Goal: Task Accomplishment & Management: Complete application form

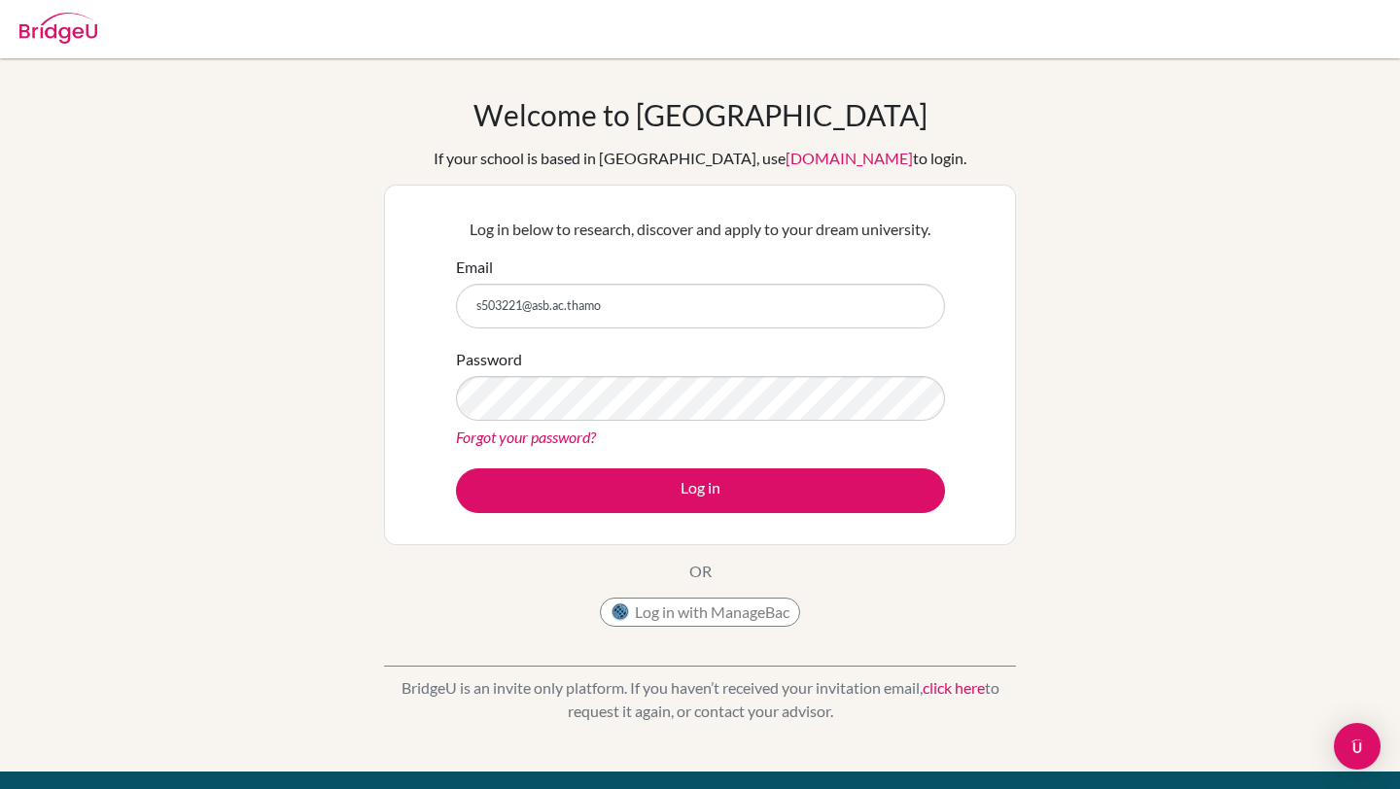
click at [570, 316] on input "s503221@asb.ac.thamo" at bounding box center [700, 306] width 489 height 45
type input "[EMAIL_ADDRESS][DOMAIN_NAME]"
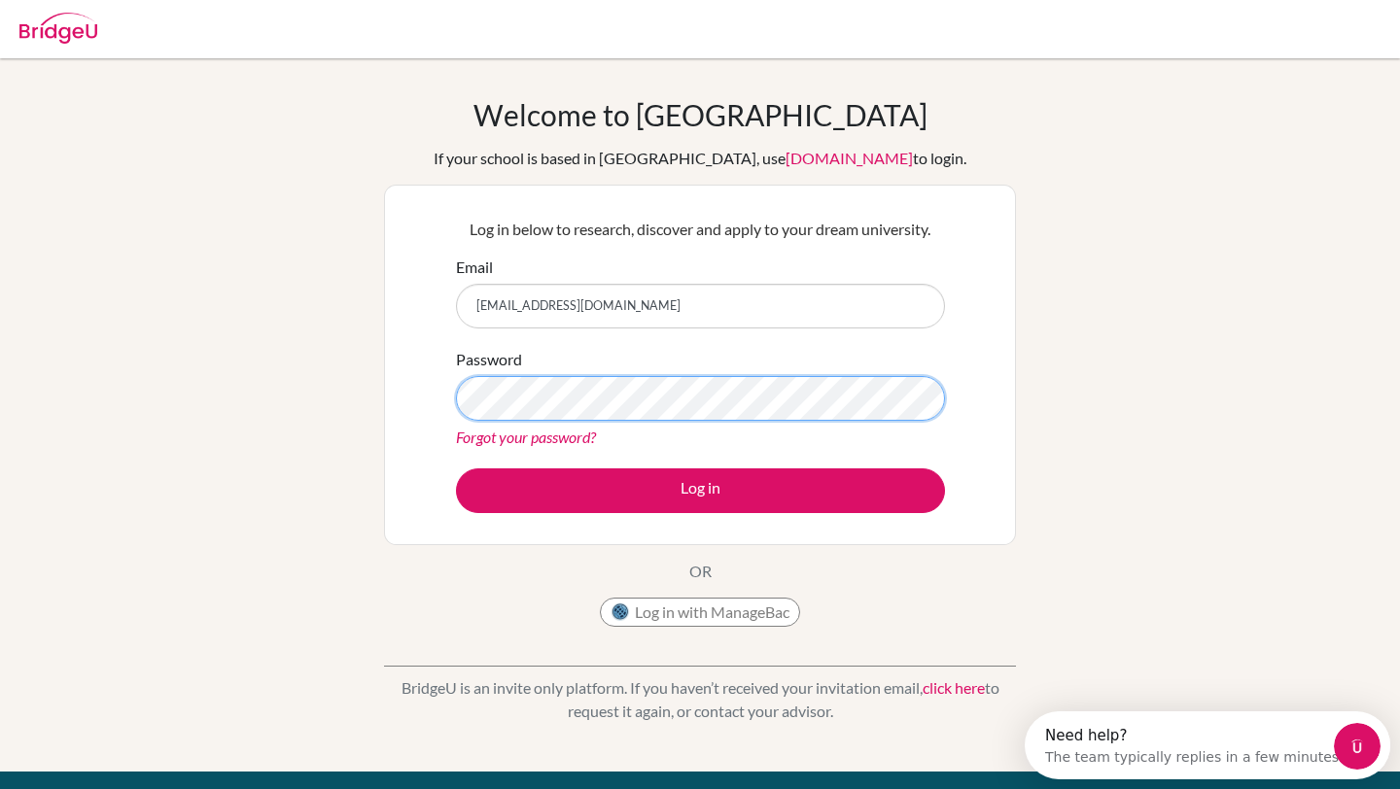
click at [456, 469] on button "Log in" at bounding box center [700, 491] width 489 height 45
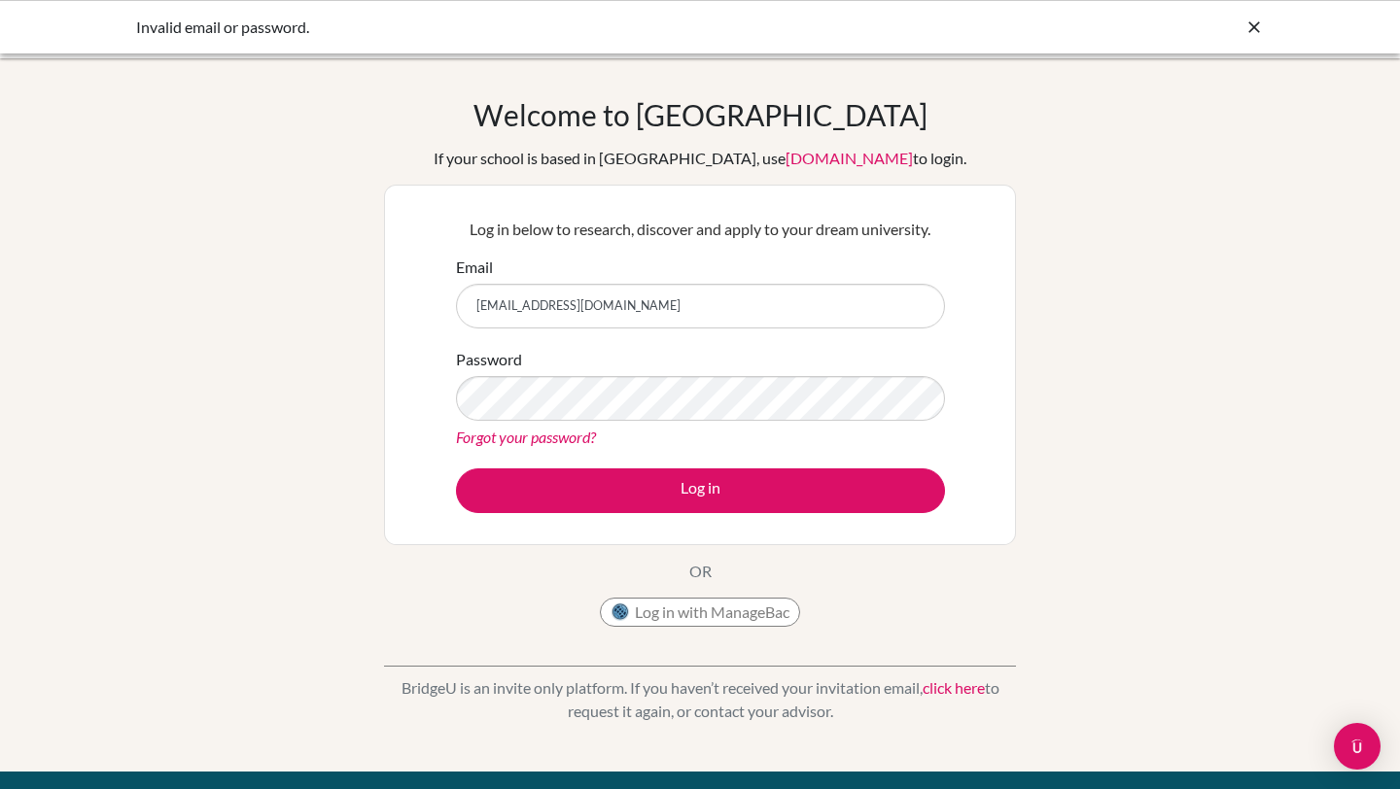
click at [555, 295] on input "[EMAIL_ADDRESS][DOMAIN_NAME]" at bounding box center [700, 306] width 489 height 45
type input "[EMAIL_ADDRESS][DOMAIN_NAME]"
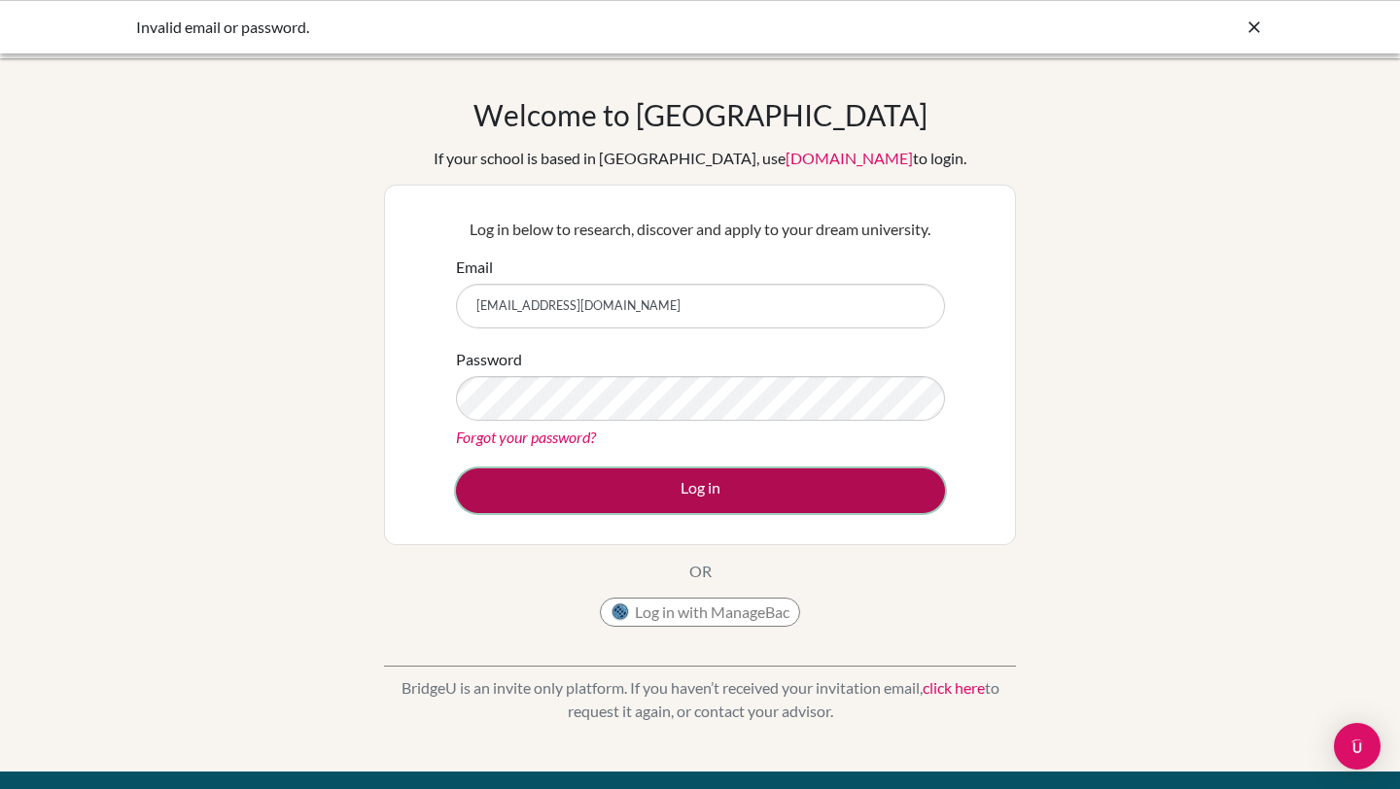
click at [595, 499] on button "Log in" at bounding box center [700, 491] width 489 height 45
